Goal: Transaction & Acquisition: Purchase product/service

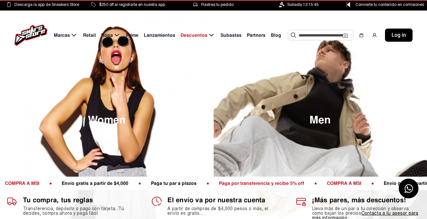
click at [324, 39] on input "text" at bounding box center [321, 35] width 44 height 10
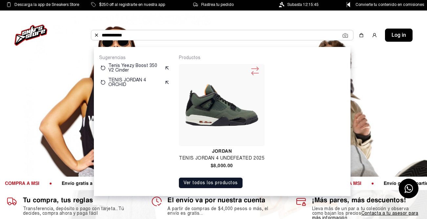
type input "**********"
click at [219, 112] on img at bounding box center [221, 105] width 80 height 77
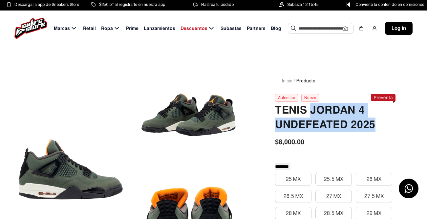
drag, startPoint x: 310, startPoint y: 111, endPoint x: 374, endPoint y: 126, distance: 66.2
click at [374, 126] on h2 "TENIS JORDAN 4 UNDEFEATED 2025" at bounding box center [335, 117] width 120 height 29
copy h2 "JORDAN 4 UNDEFEATED 2025"
